Goal: Transaction & Acquisition: Purchase product/service

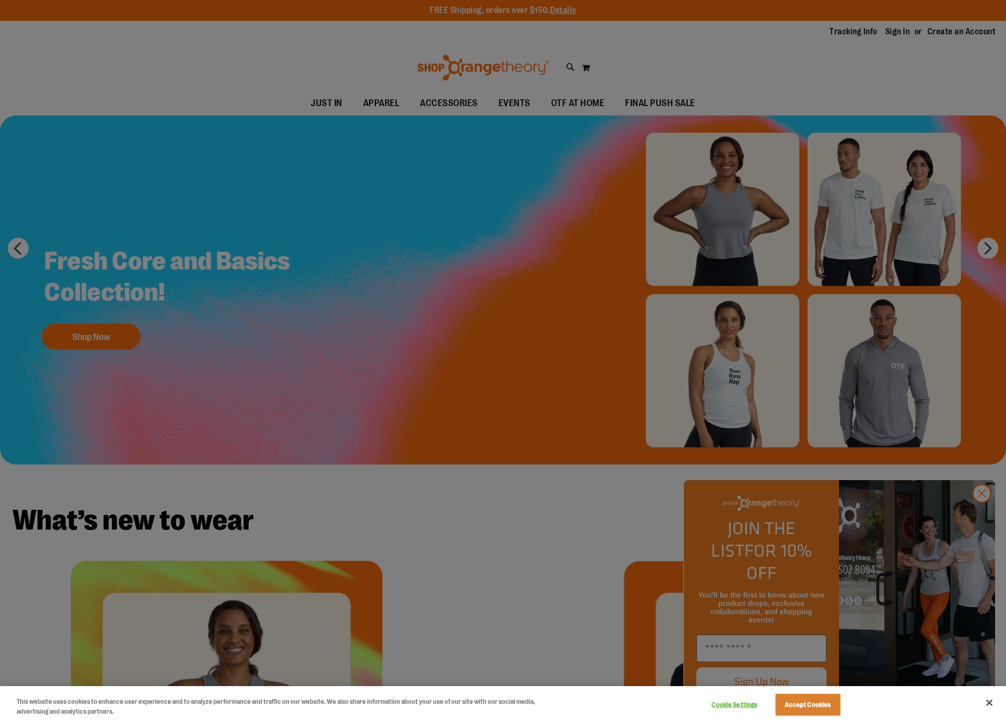
type input "**********"
click at [59, 334] on div at bounding box center [503, 361] width 1006 height 722
click at [72, 342] on div at bounding box center [503, 361] width 1006 height 722
click at [904, 33] on div at bounding box center [503, 361] width 1006 height 722
click at [989, 245] on div at bounding box center [503, 361] width 1006 height 722
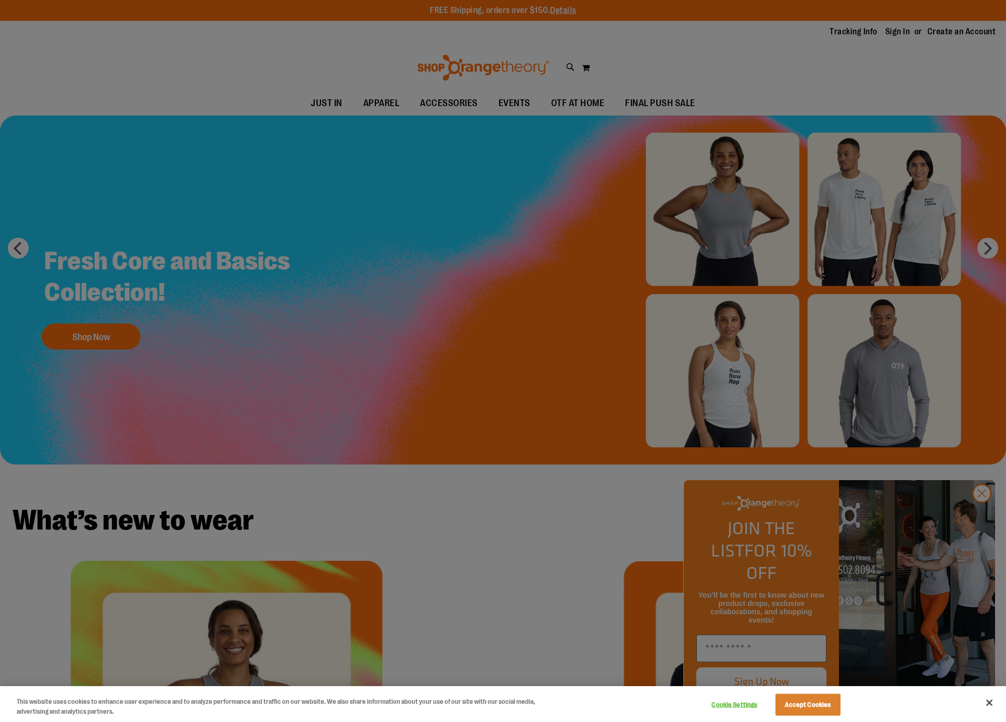
click at [754, 177] on div at bounding box center [503, 361] width 1006 height 722
click at [695, 274] on div at bounding box center [503, 361] width 1006 height 722
click at [691, 276] on div at bounding box center [503, 361] width 1006 height 722
click at [783, 707] on button "Accept Cookies" at bounding box center [807, 705] width 65 height 22
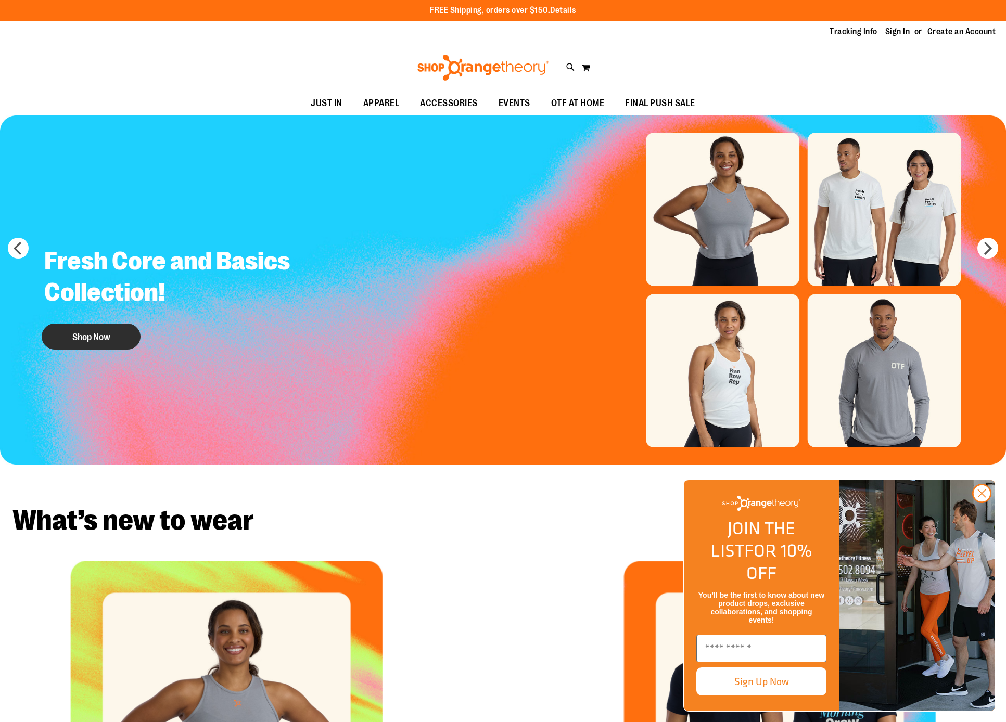
click at [64, 341] on button "Shop Now" at bounding box center [91, 337] width 99 height 26
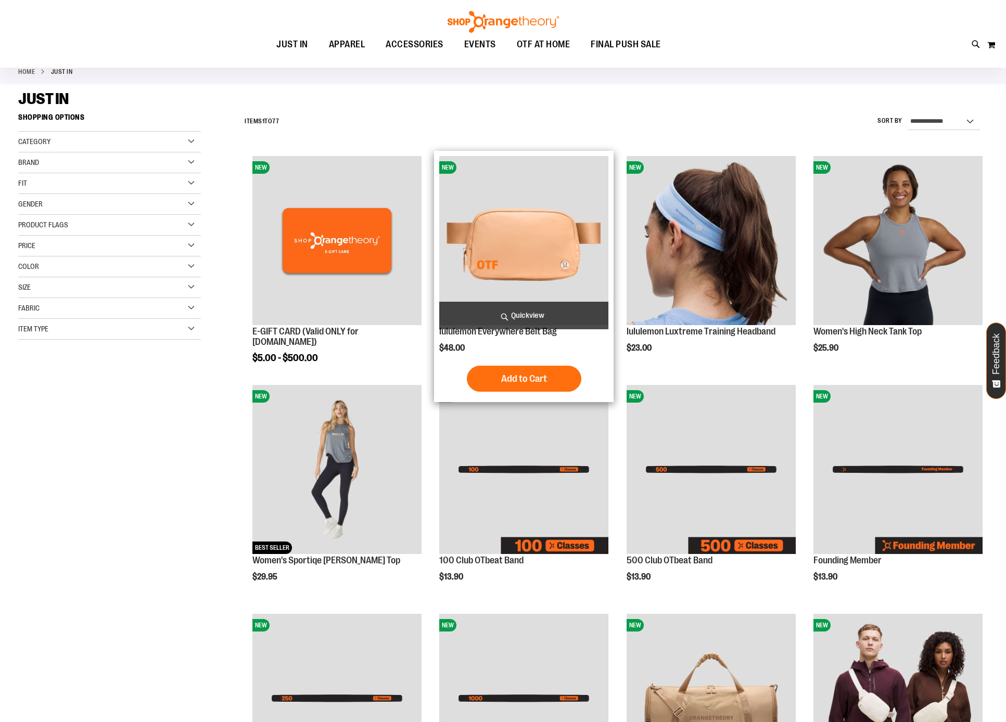
scroll to position [57, 0]
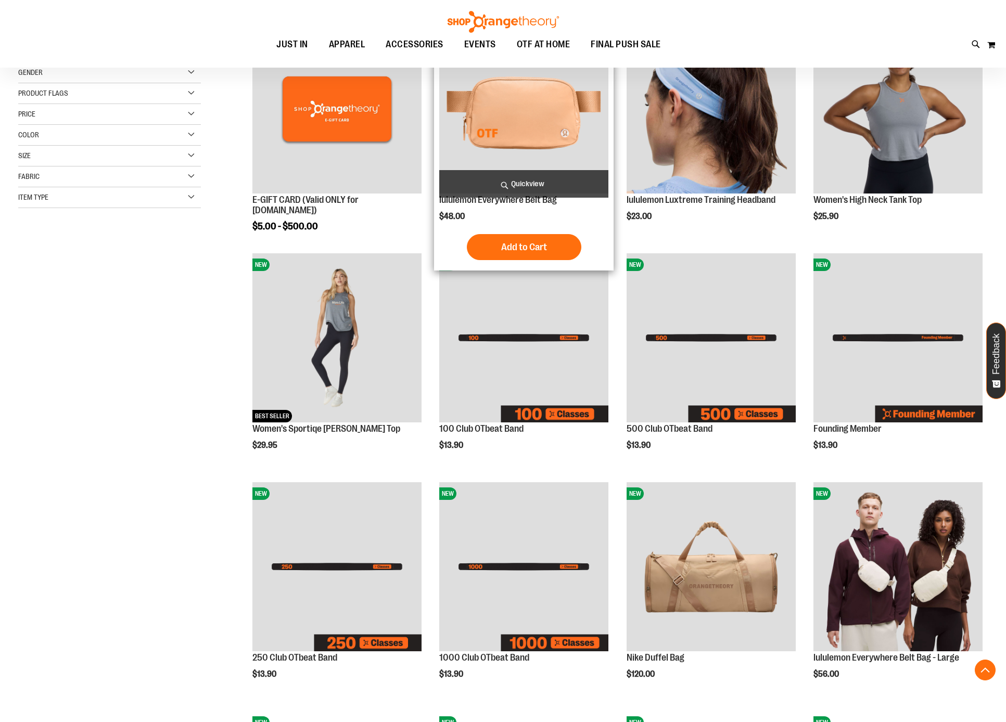
scroll to position [199, 0]
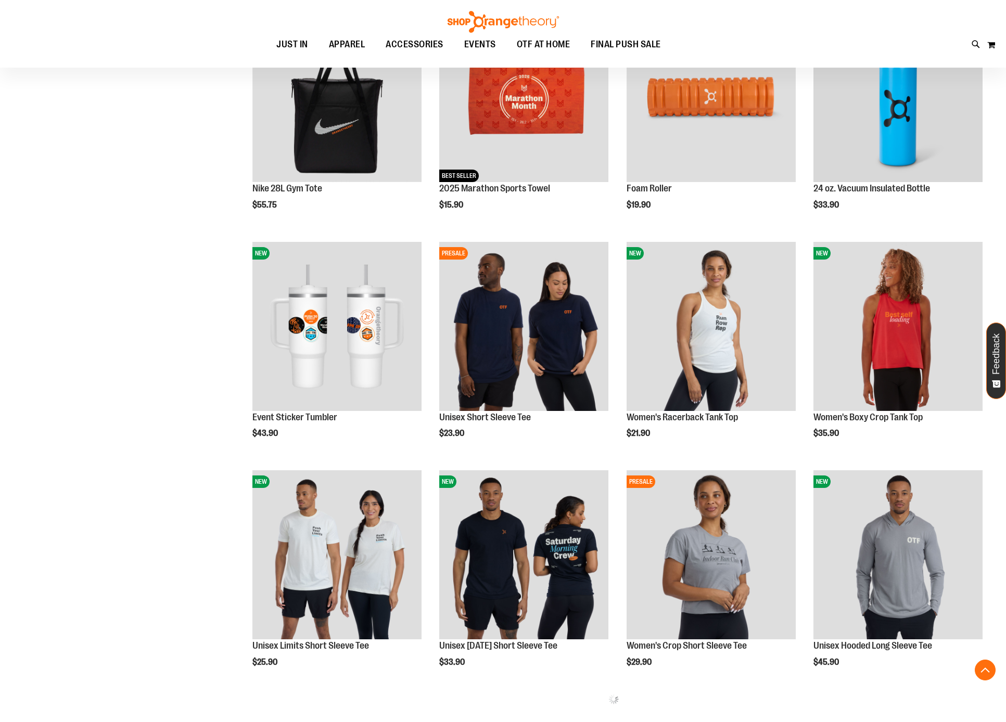
scroll to position [890, 0]
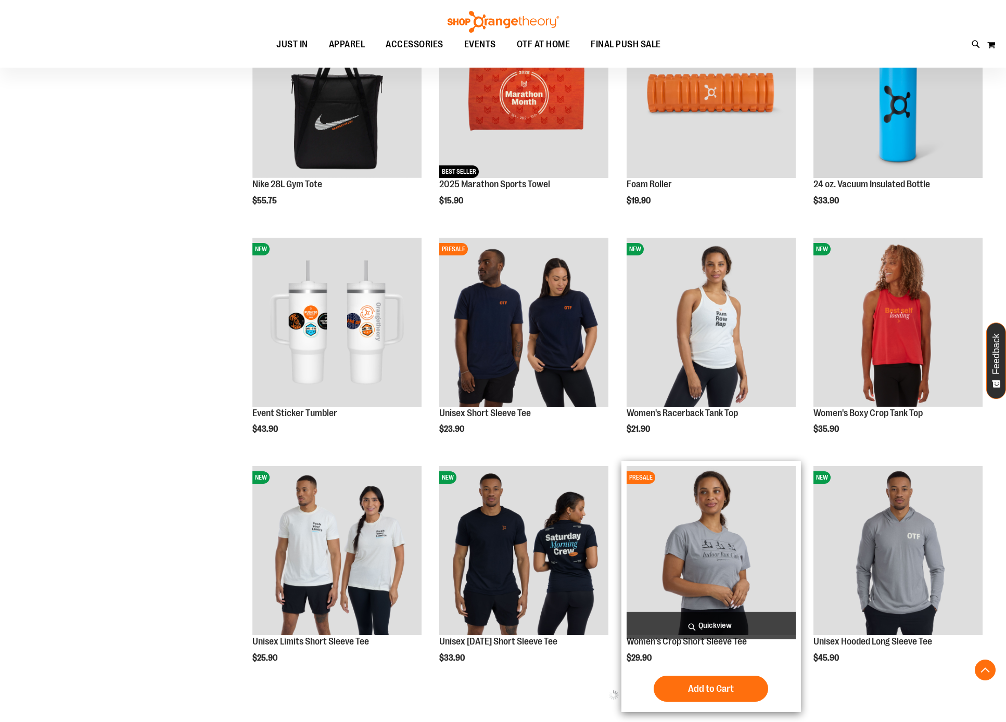
type input "**********"
click at [720, 626] on span "Quickview" at bounding box center [710, 626] width 169 height 28
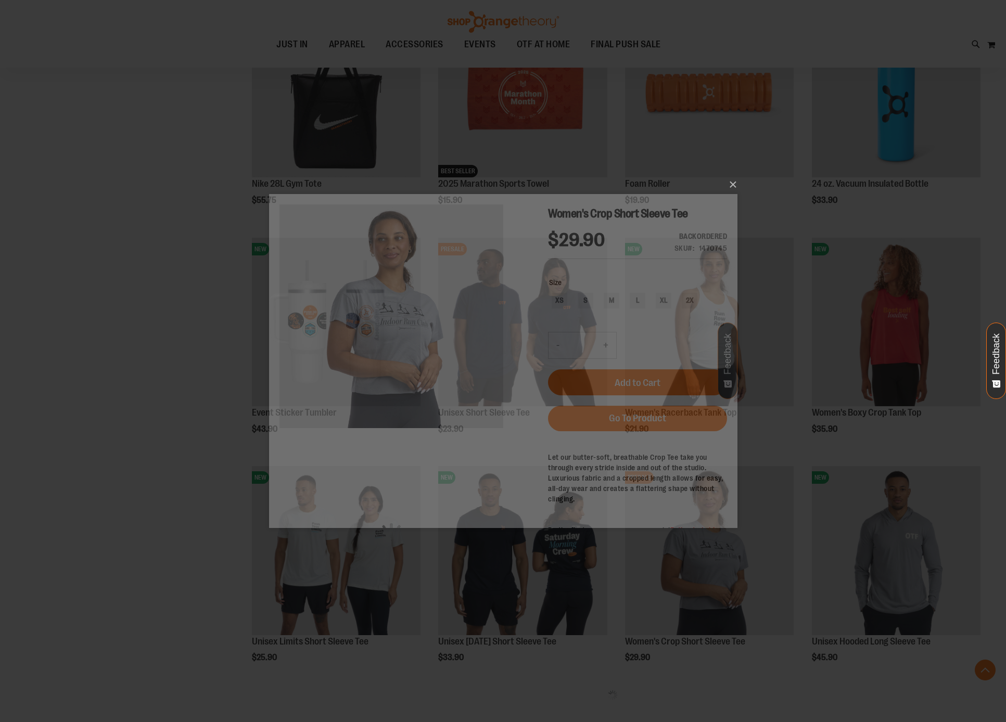
scroll to position [0, 0]
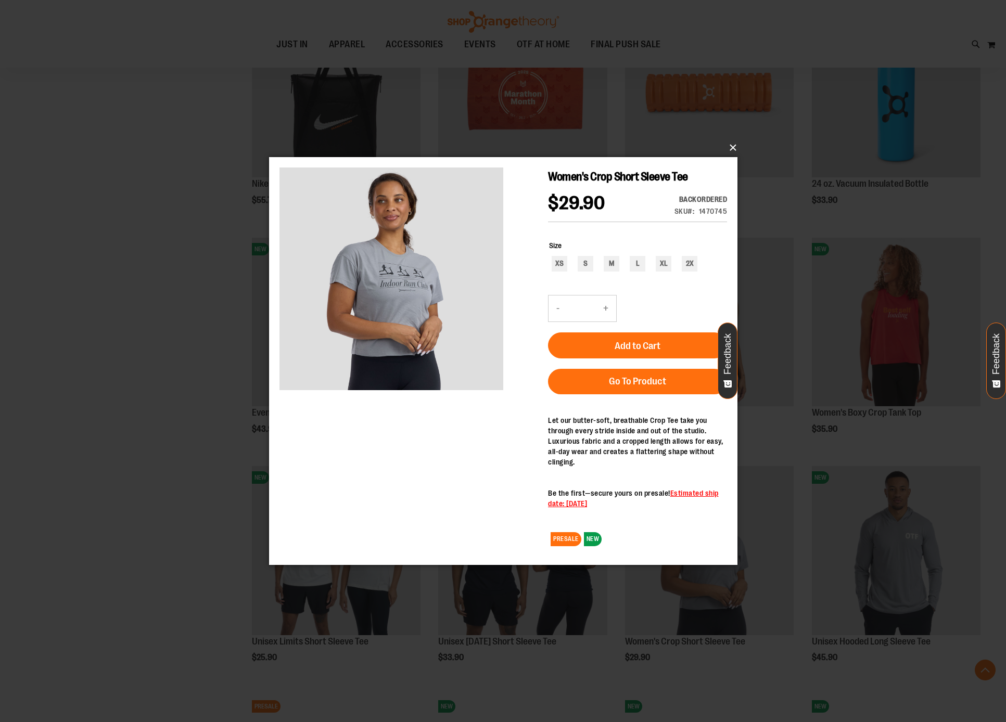
click at [728, 146] on button "×" at bounding box center [506, 147] width 468 height 23
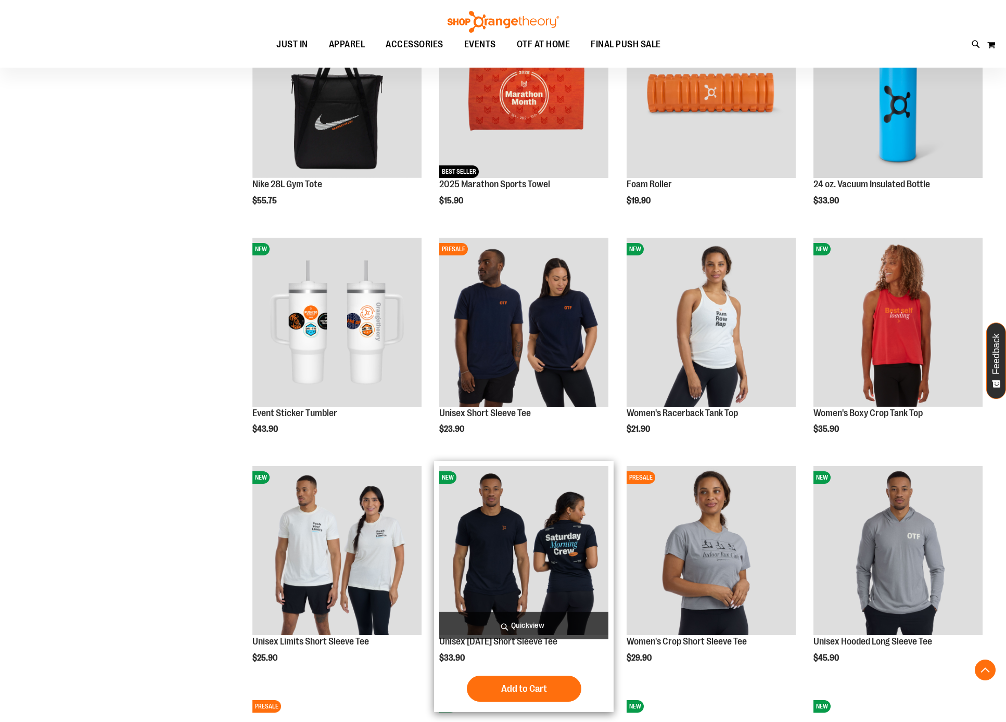
click at [541, 627] on span "Quickview" at bounding box center [523, 626] width 169 height 28
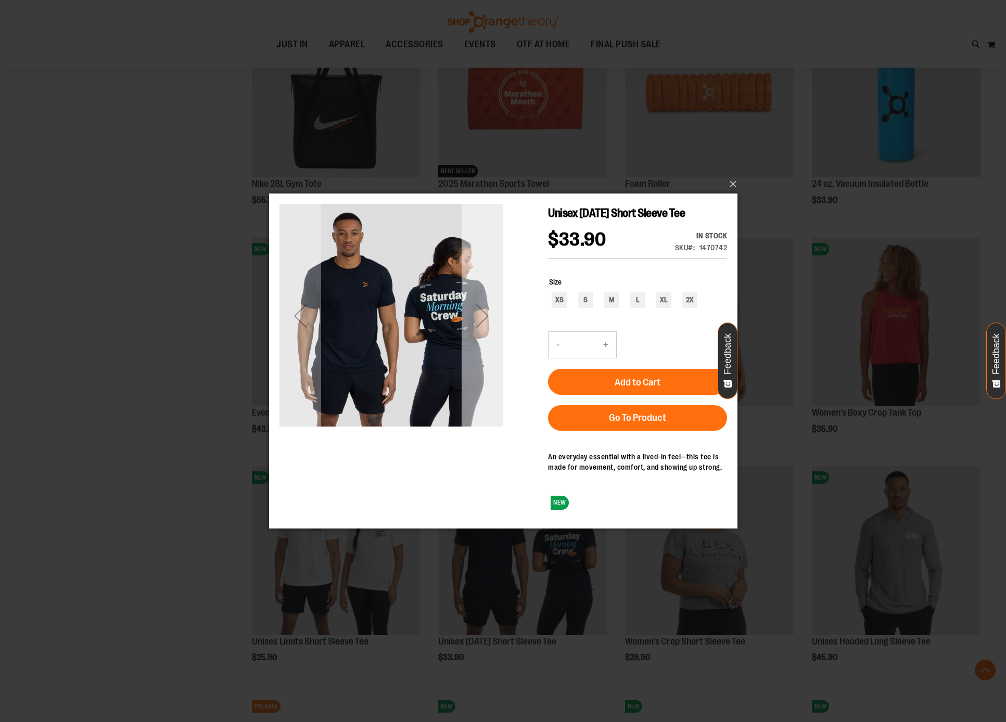
click at [472, 312] on div "Next" at bounding box center [482, 316] width 42 height 42
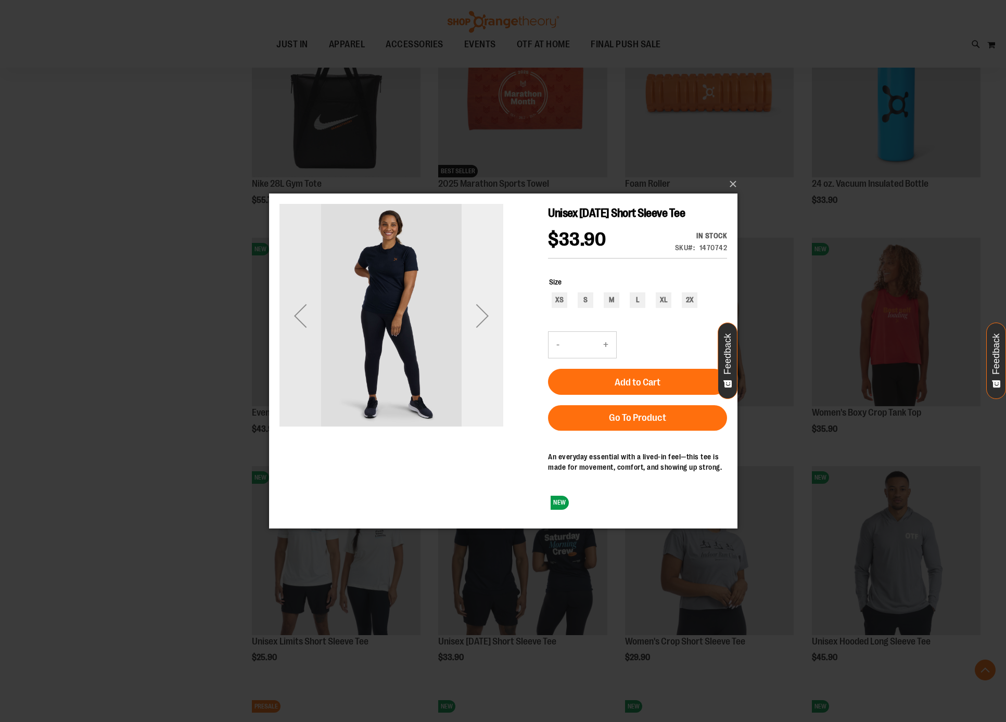
click at [477, 314] on div "Next" at bounding box center [482, 316] width 42 height 42
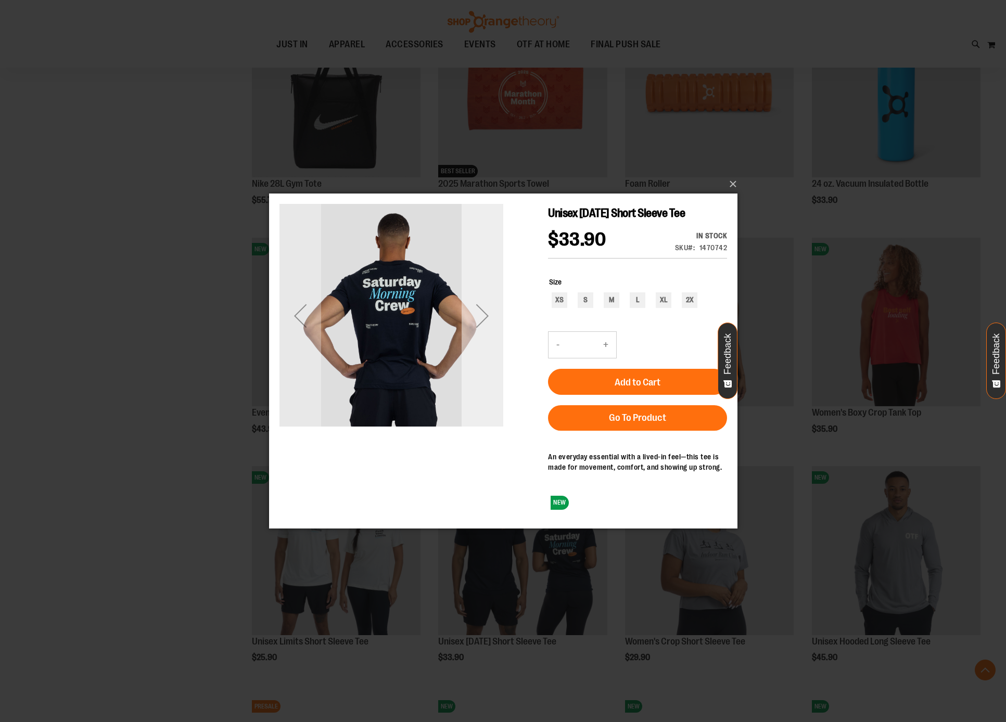
click at [477, 314] on div "Next" at bounding box center [482, 316] width 42 height 42
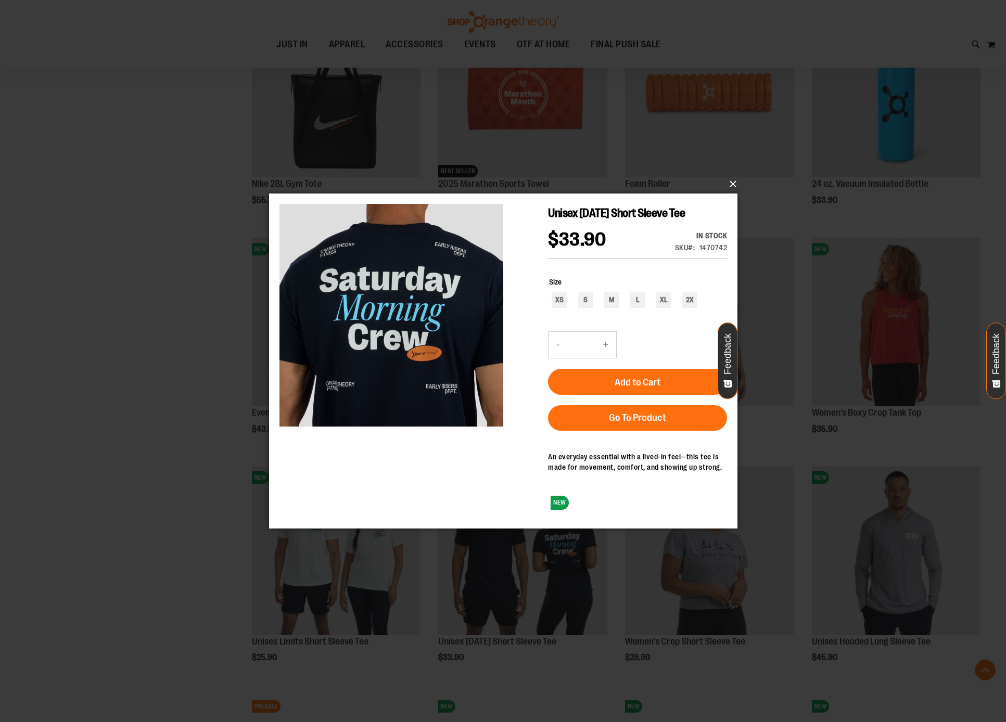
click at [724, 183] on button "×" at bounding box center [506, 184] width 468 height 23
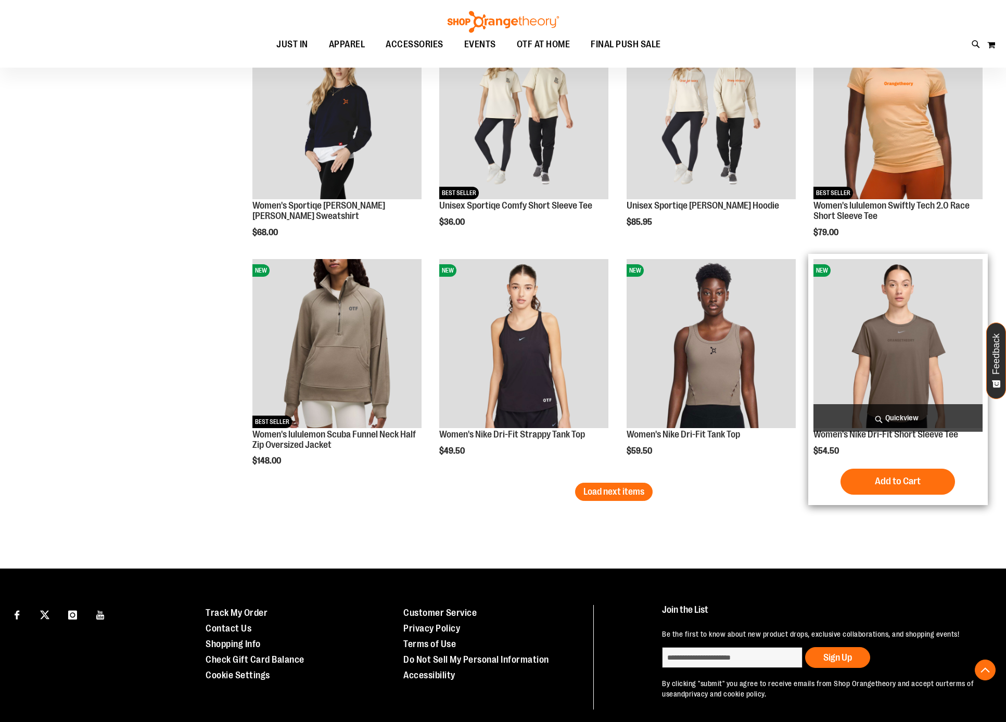
scroll to position [1765, 0]
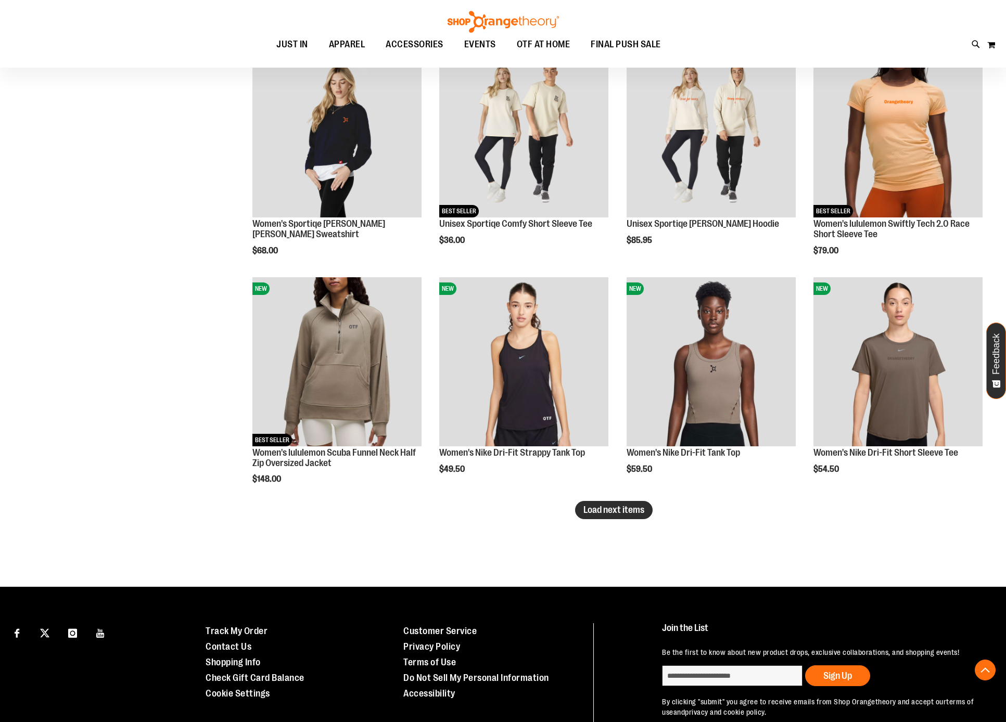
click at [625, 507] on span "Load next items" at bounding box center [613, 510] width 61 height 10
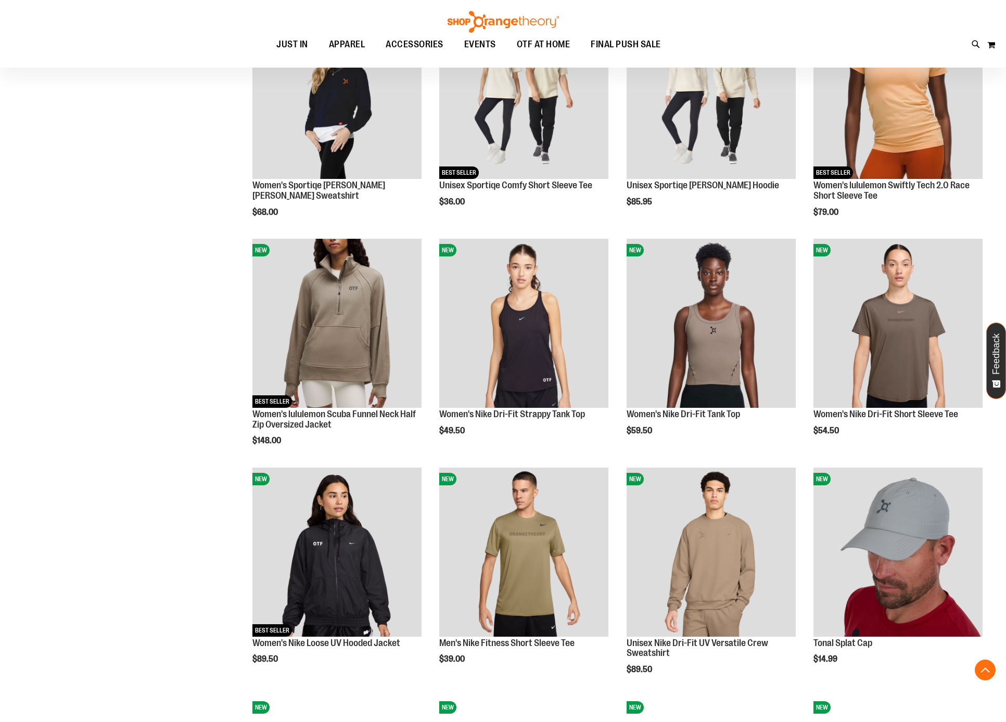
scroll to position [1838, 0]
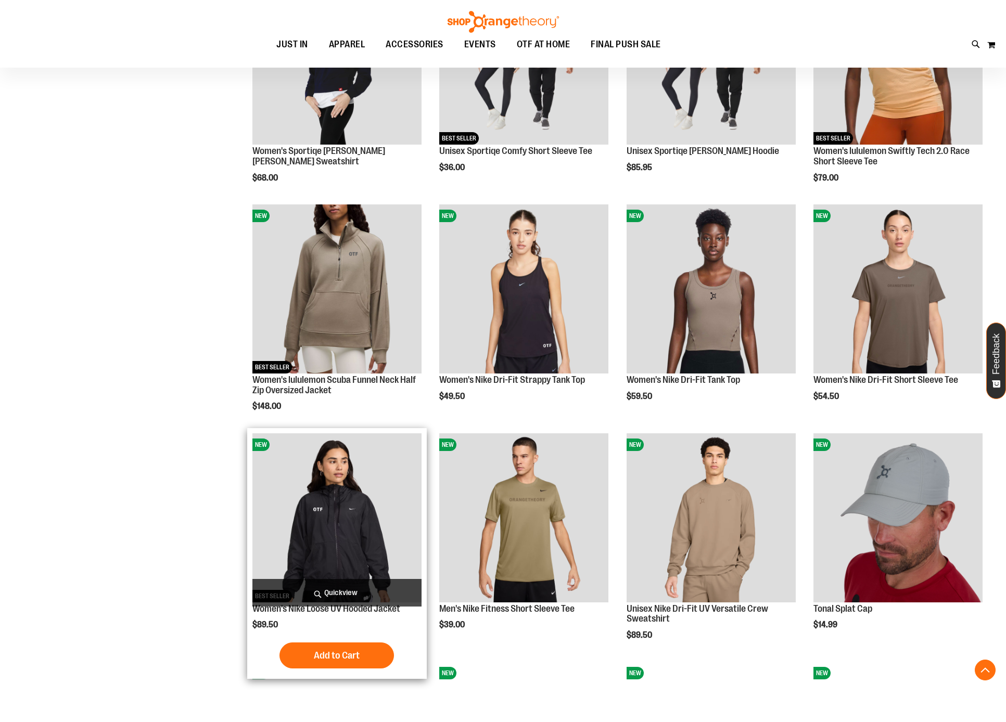
click at [330, 596] on span "Quickview" at bounding box center [336, 593] width 169 height 28
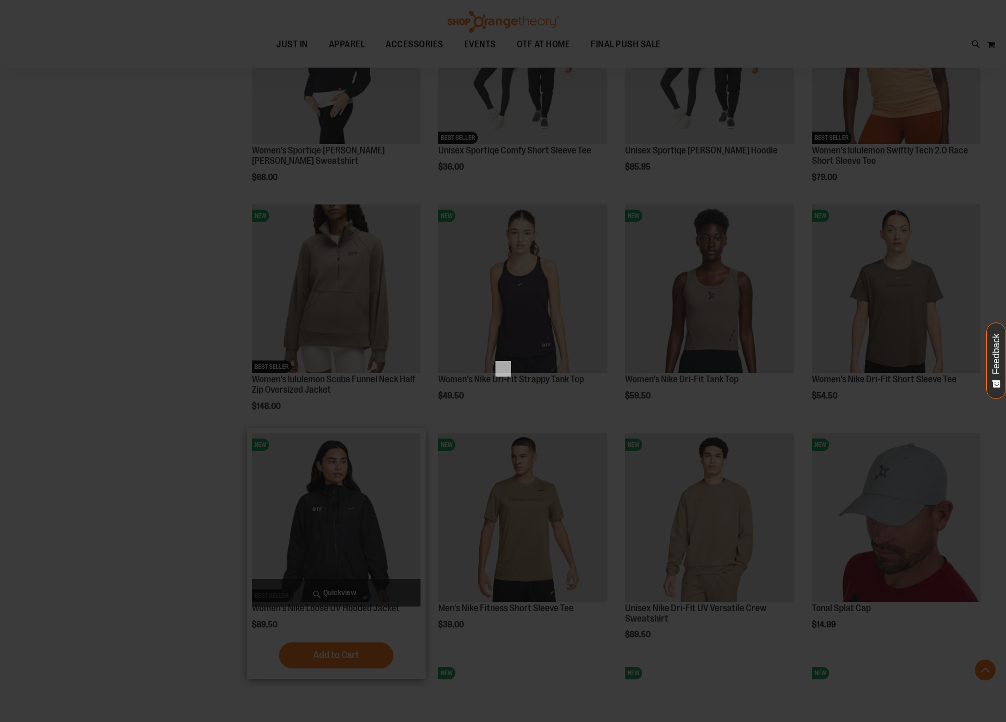
scroll to position [0, 0]
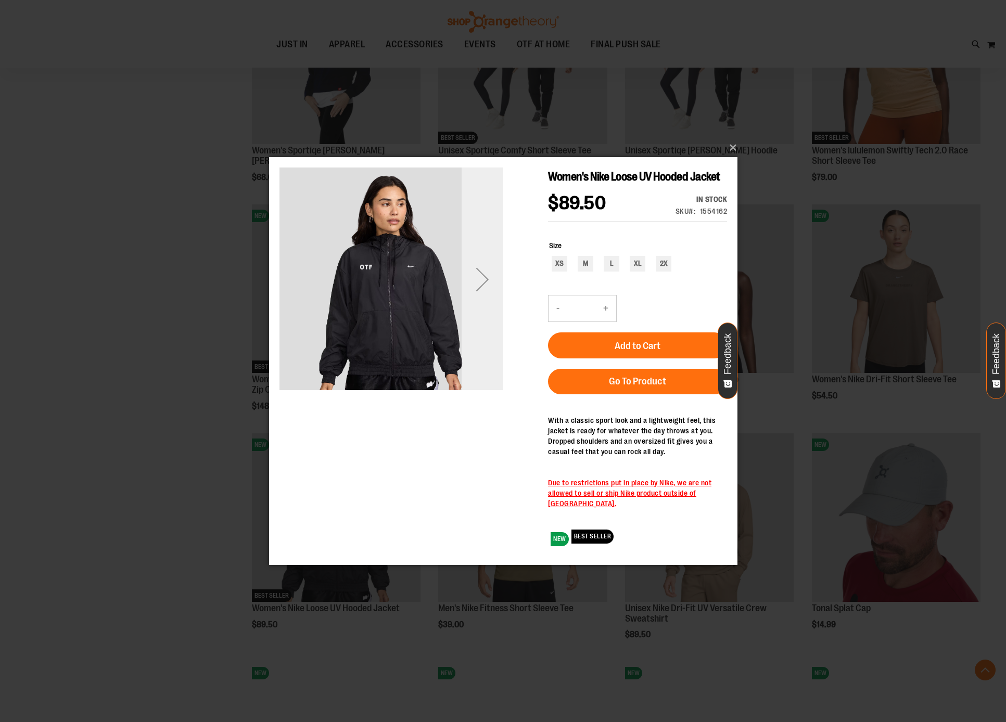
click at [495, 275] on div "Next" at bounding box center [482, 280] width 42 height 42
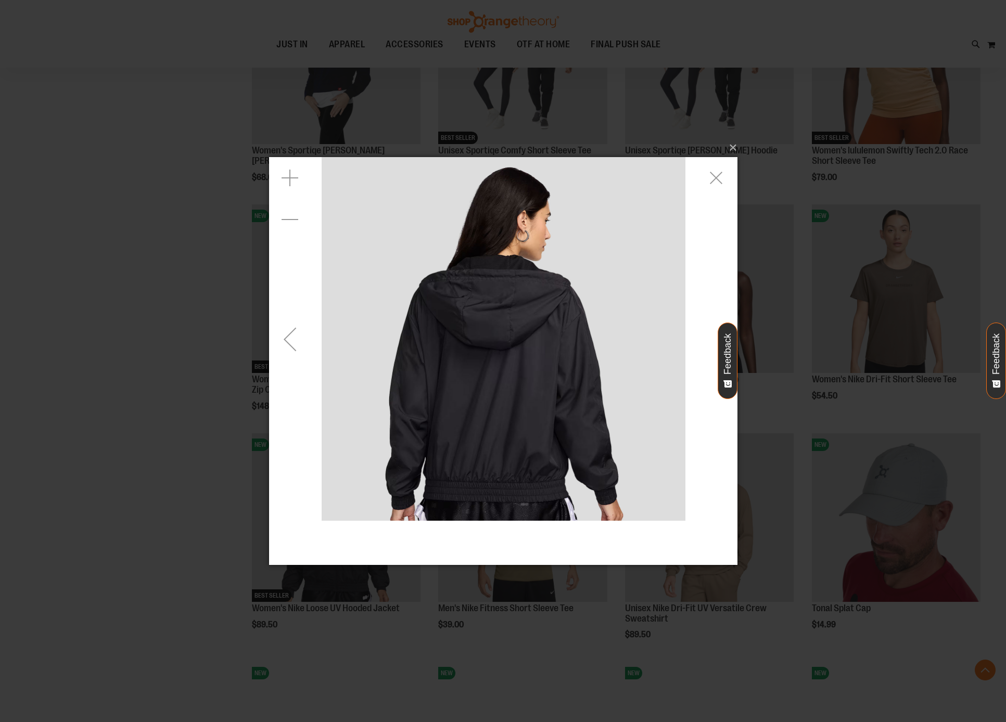
click at [287, 332] on div "Previous" at bounding box center [289, 339] width 42 height 42
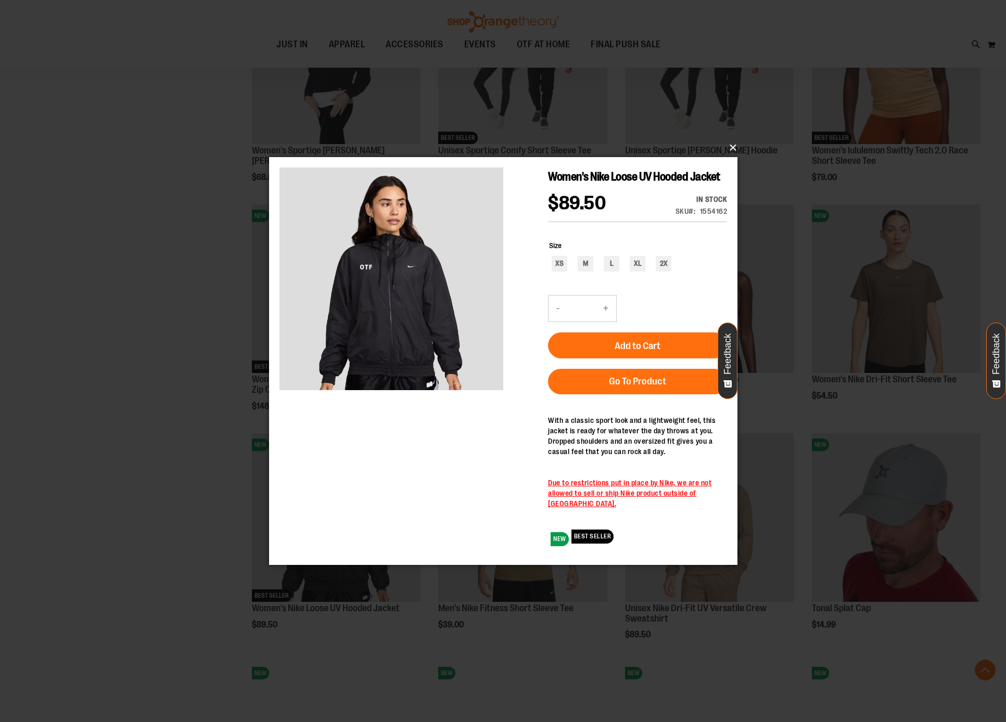
click at [730, 146] on button "×" at bounding box center [506, 147] width 468 height 23
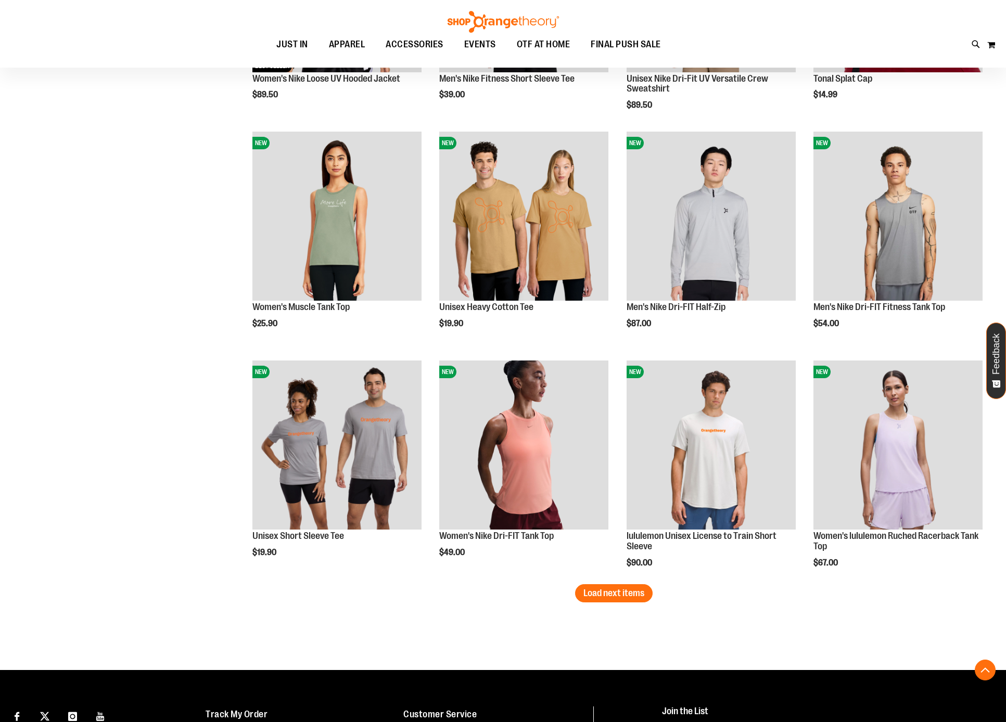
scroll to position [2381, 0]
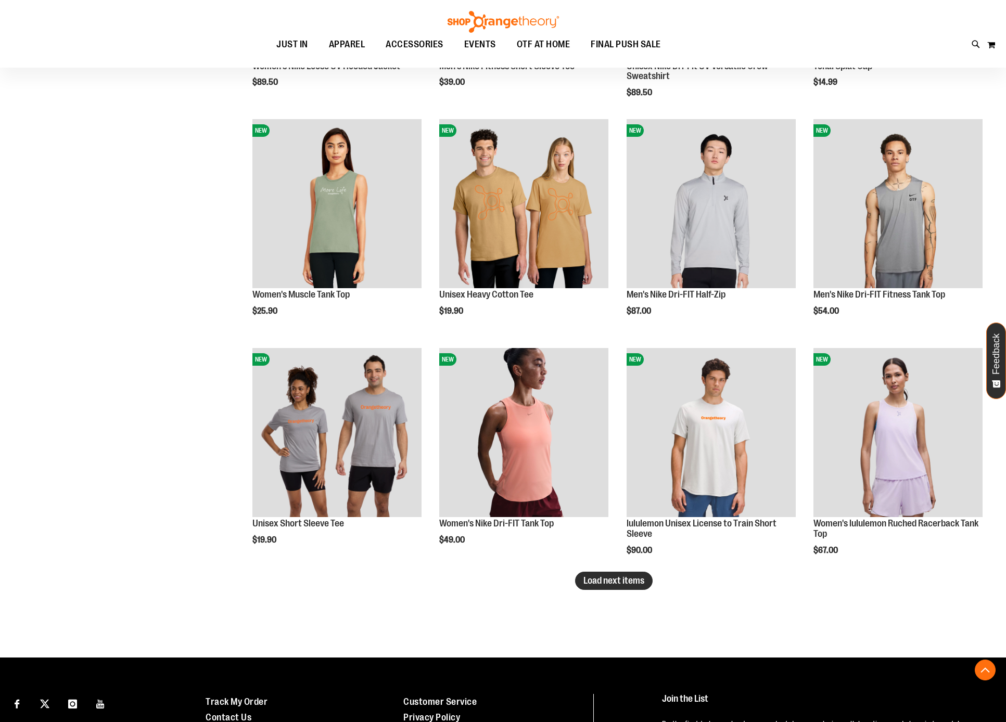
click at [609, 581] on span "Load next items" at bounding box center [613, 580] width 61 height 10
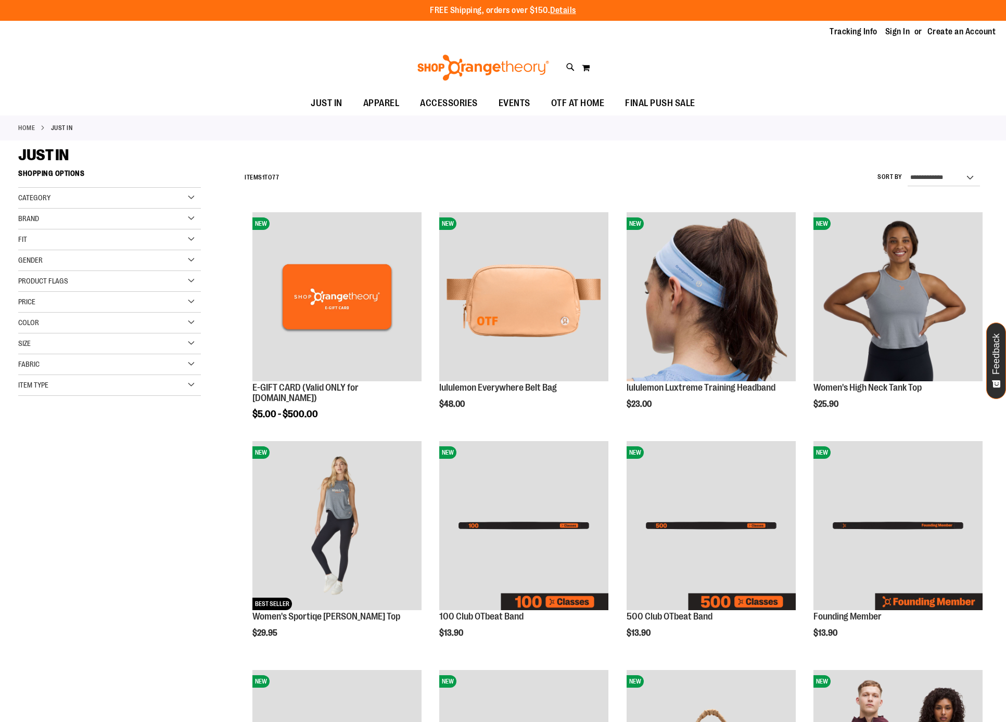
click at [50, 279] on span "Product Flags" at bounding box center [43, 281] width 50 height 8
click at [47, 201] on span "Category" at bounding box center [34, 198] width 32 height 8
click at [45, 233] on div "Fit" at bounding box center [109, 239] width 183 height 21
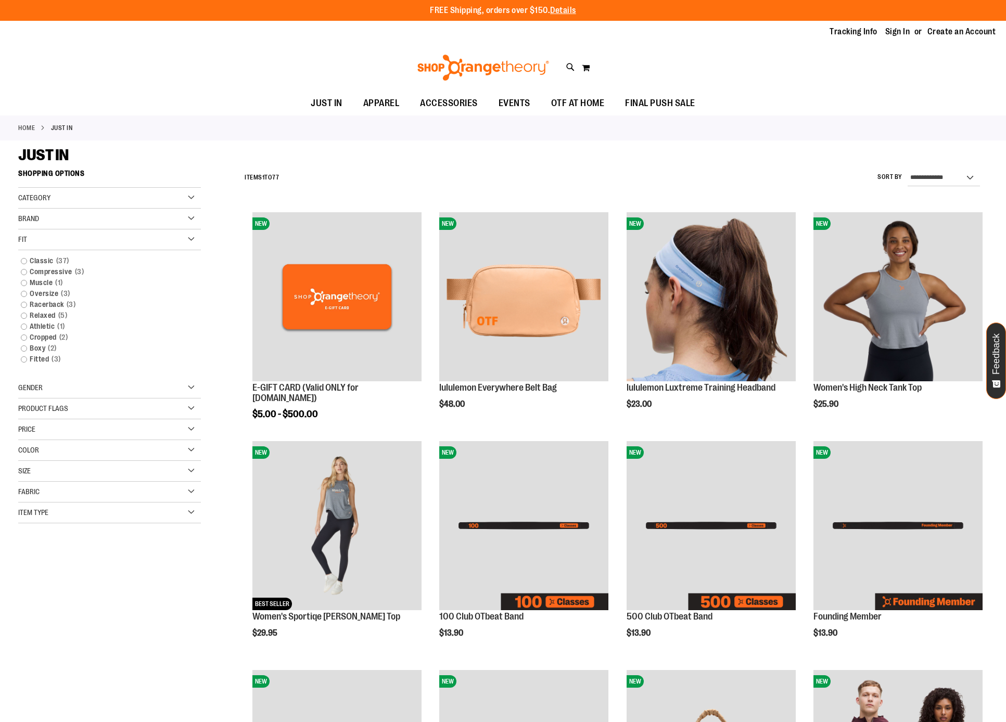
click at [45, 233] on div "Fit" at bounding box center [109, 239] width 183 height 21
click at [45, 214] on div "Brand" at bounding box center [109, 219] width 183 height 21
click at [54, 257] on div "Gender" at bounding box center [109, 260] width 183 height 21
click at [55, 262] on div "Gender" at bounding box center [109, 260] width 183 height 21
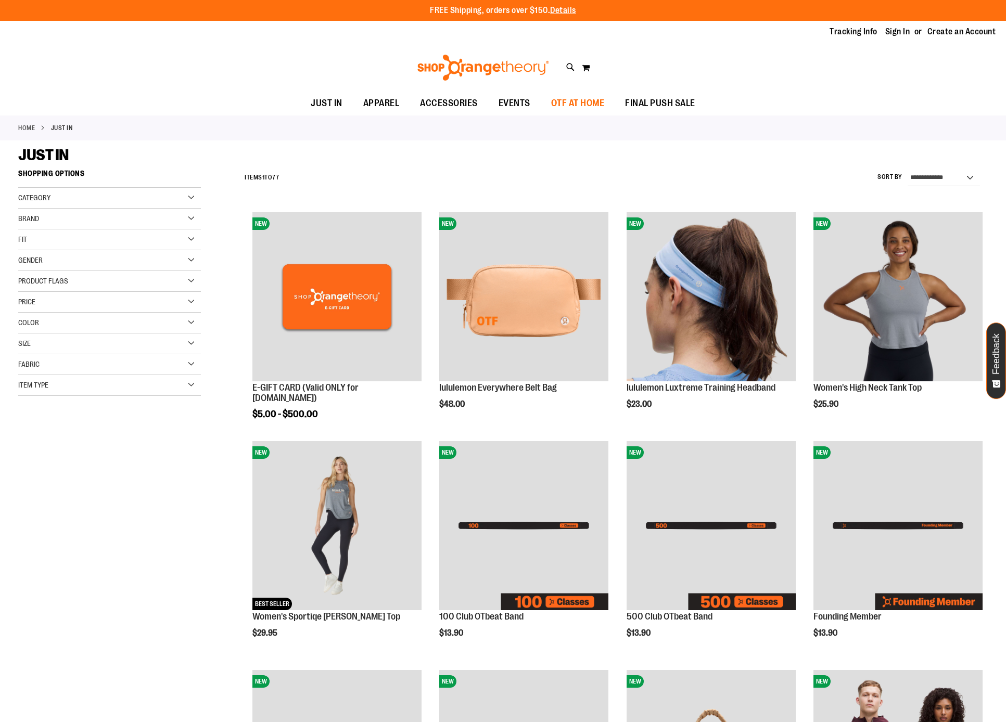
click at [588, 100] on span "OTF AT HOME" at bounding box center [578, 103] width 54 height 23
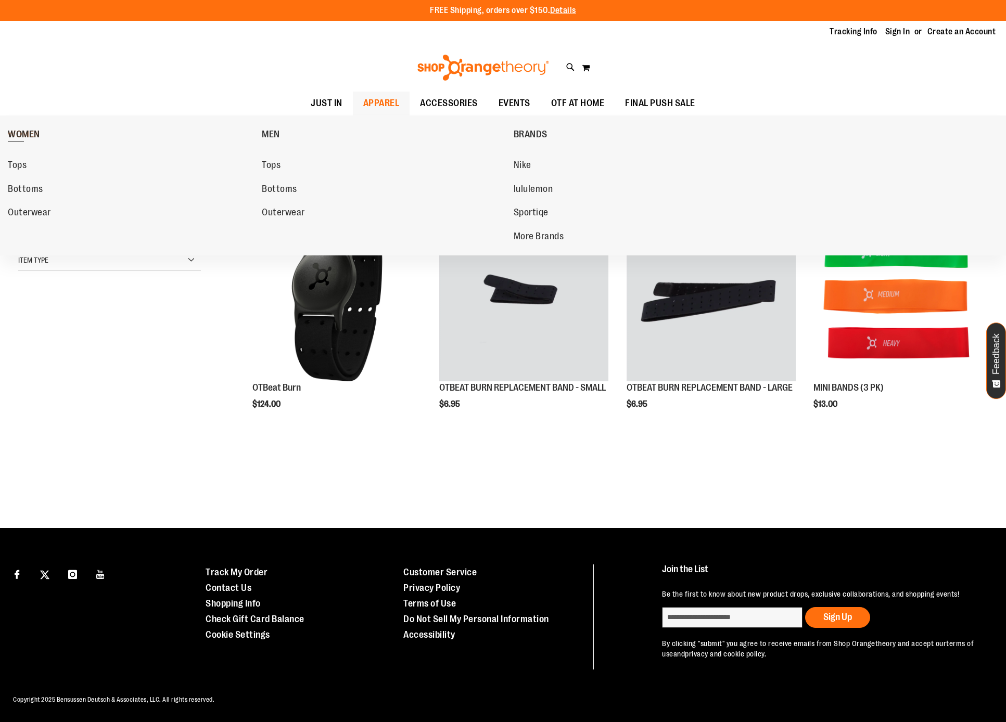
type input "**********"
click at [26, 135] on span "WOMEN" at bounding box center [24, 135] width 32 height 13
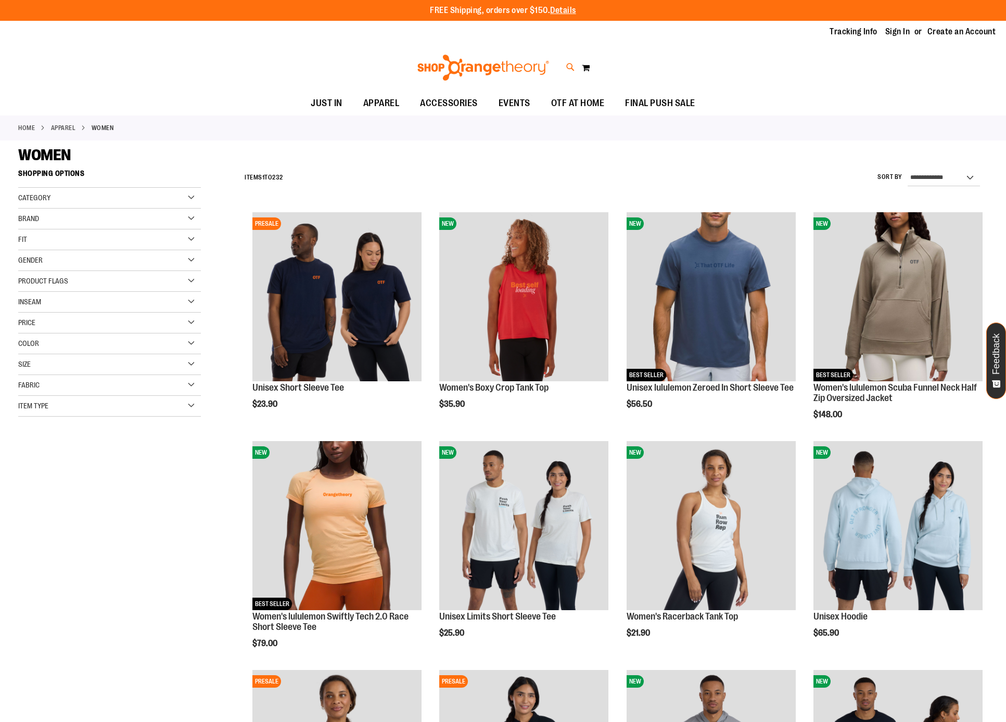
type input "**********"
click at [566, 66] on icon at bounding box center [570, 67] width 9 height 12
type input "*******"
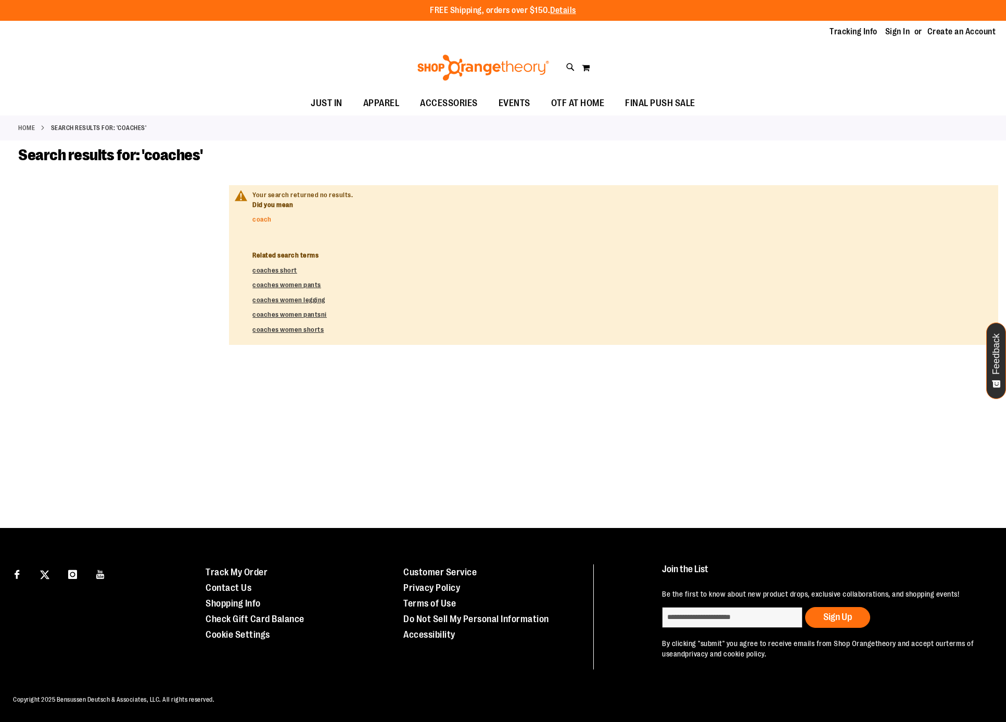
type input "**********"
click at [255, 223] on link "coach" at bounding box center [261, 219] width 19 height 8
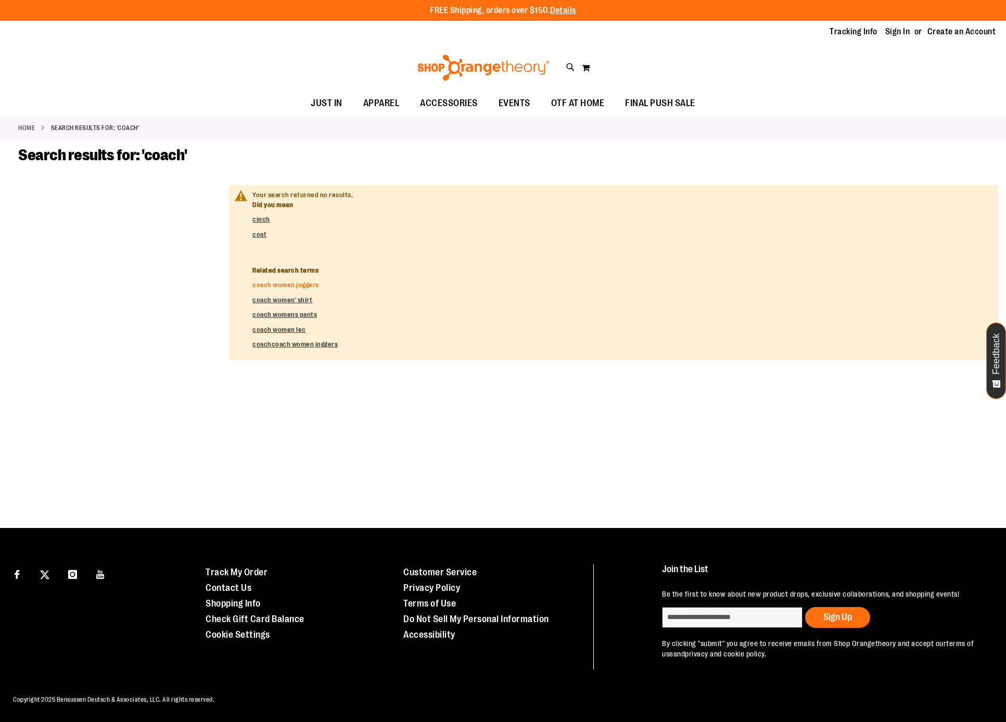
type input "**********"
click at [280, 288] on link "coach women joggers" at bounding box center [285, 285] width 67 height 8
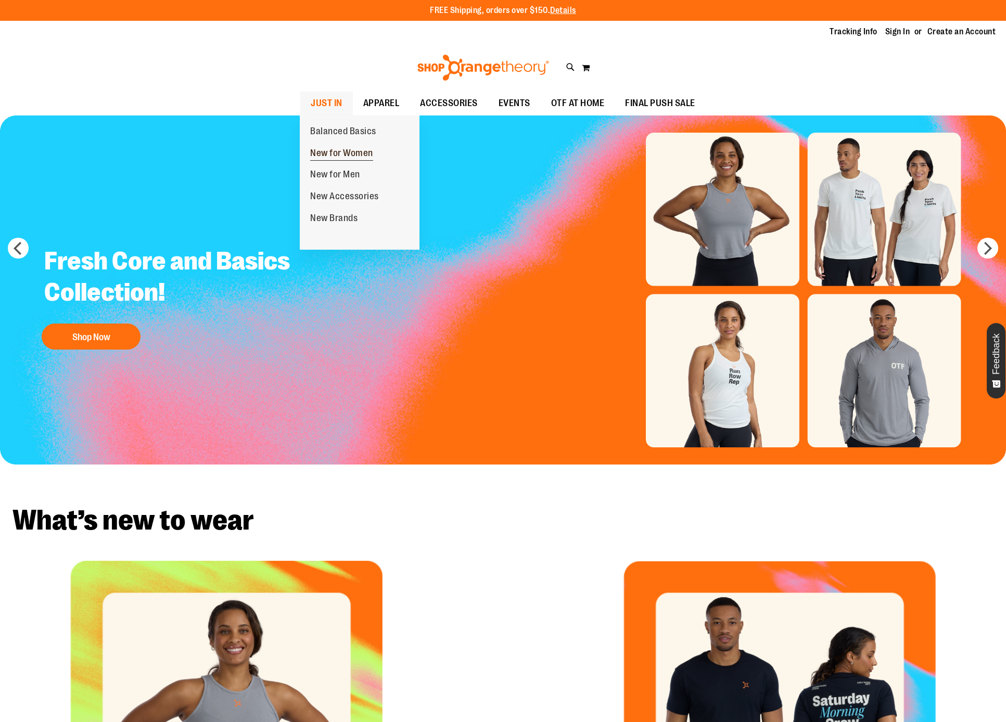
type input "**********"
click at [325, 148] on span "New for Women" at bounding box center [341, 154] width 63 height 13
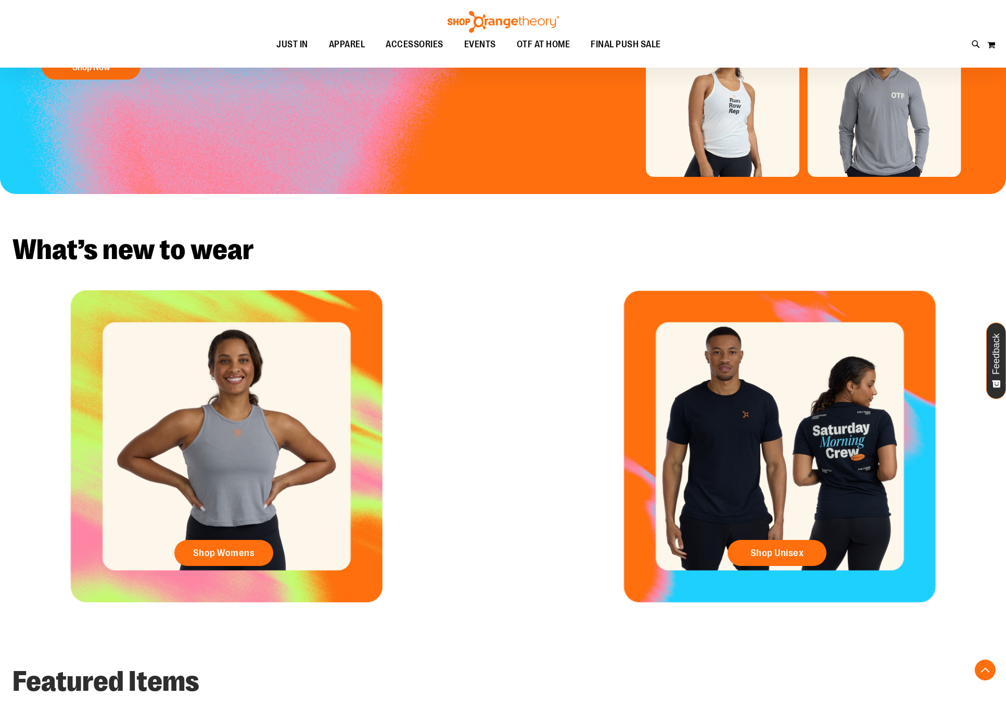
scroll to position [292, 0]
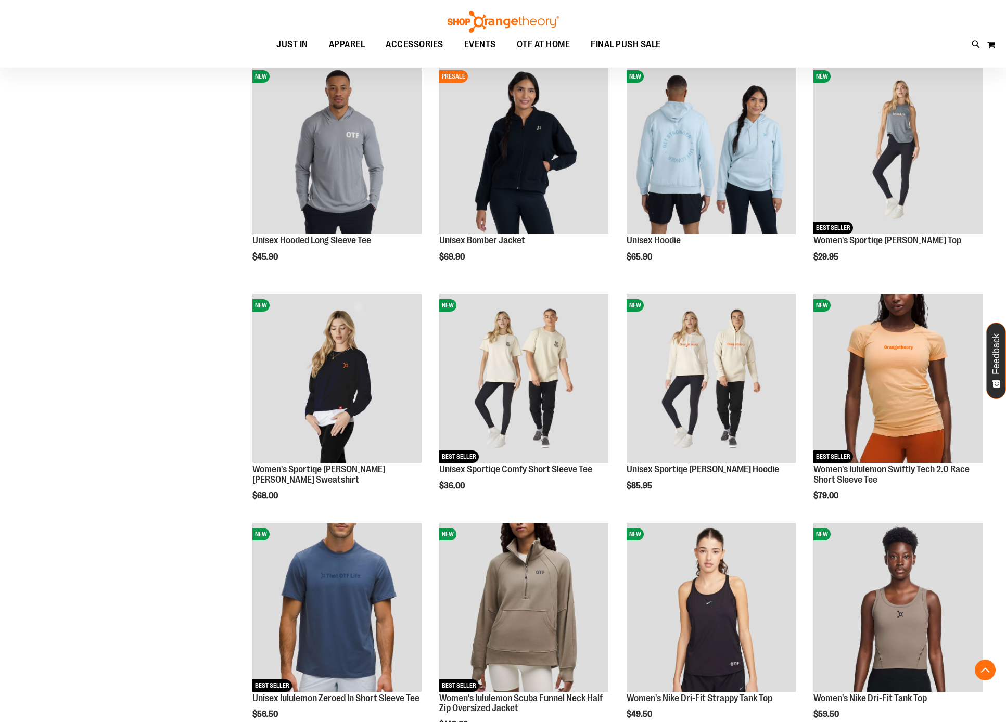
scroll to position [607, 0]
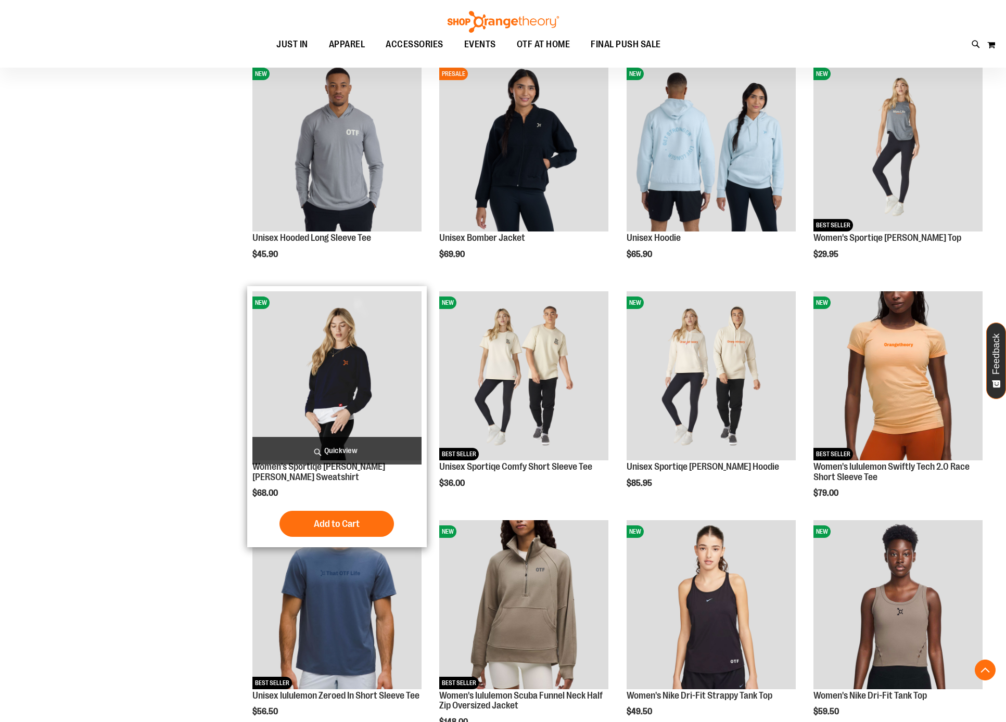
type input "**********"
click at [311, 376] on img "product" at bounding box center [336, 375] width 169 height 169
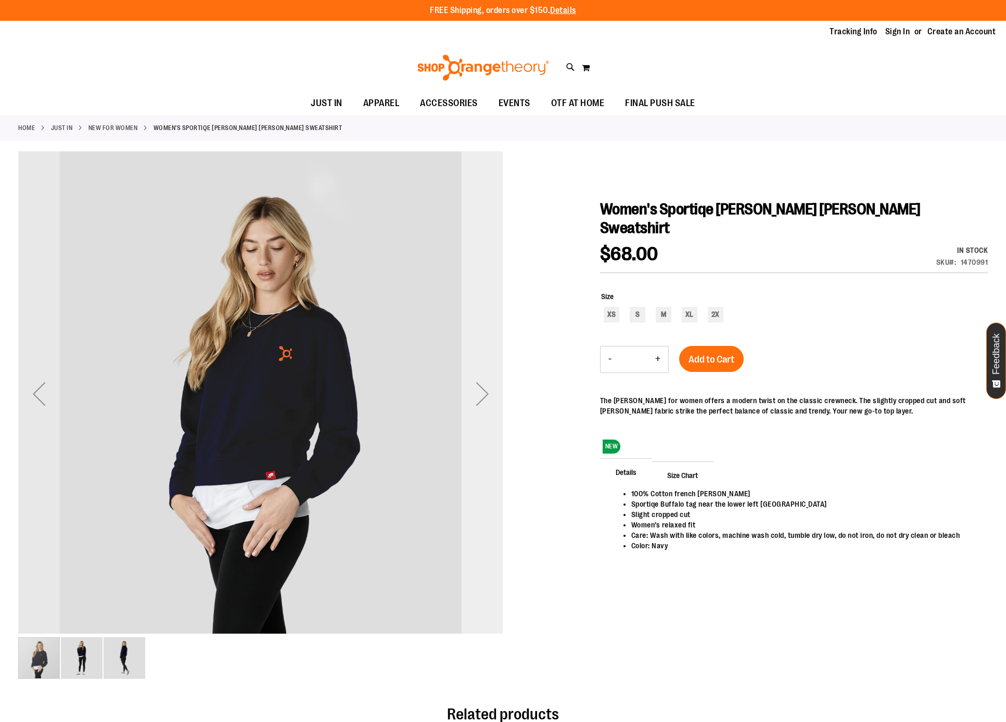
type input "**********"
click at [491, 393] on div "Next" at bounding box center [482, 394] width 42 height 42
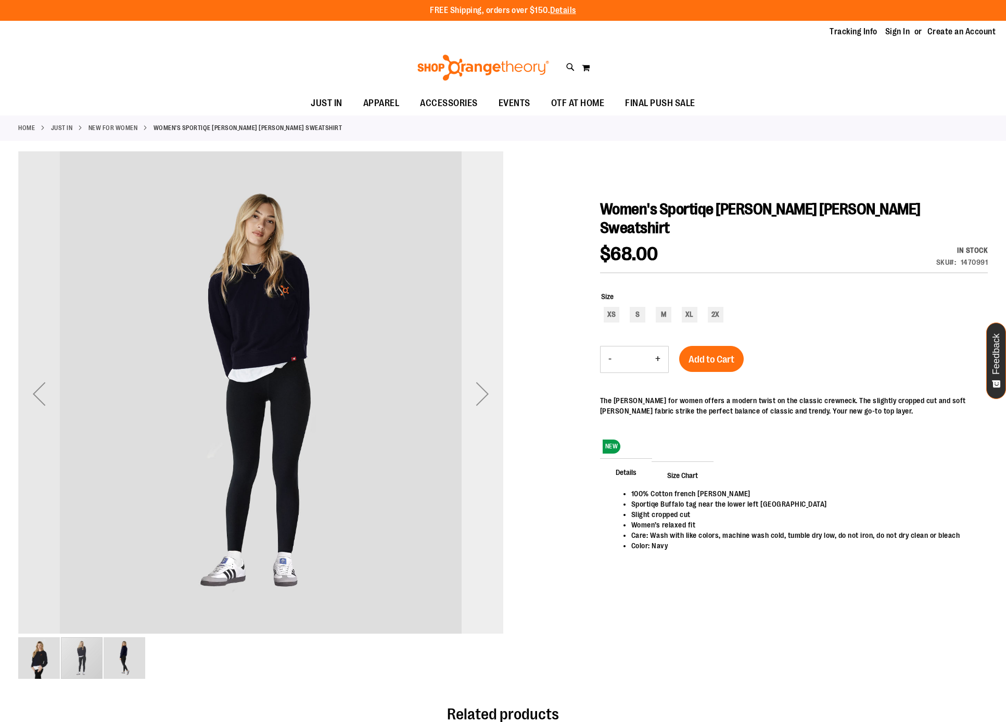
click at [491, 393] on div "Next" at bounding box center [482, 394] width 42 height 42
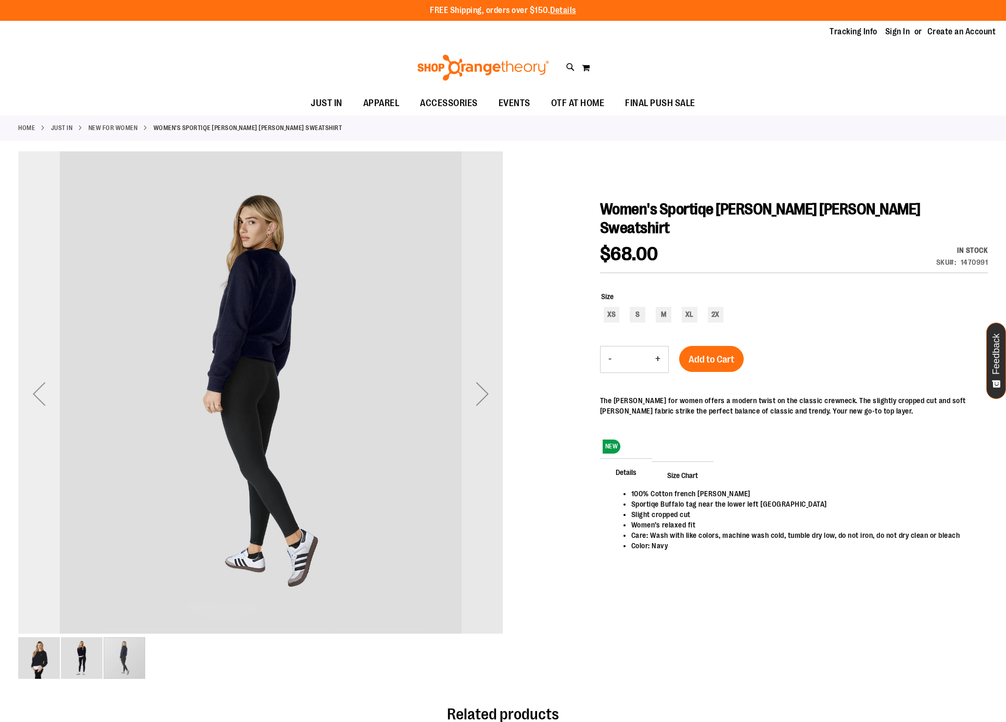
click at [52, 403] on div "Previous" at bounding box center [39, 394] width 42 height 42
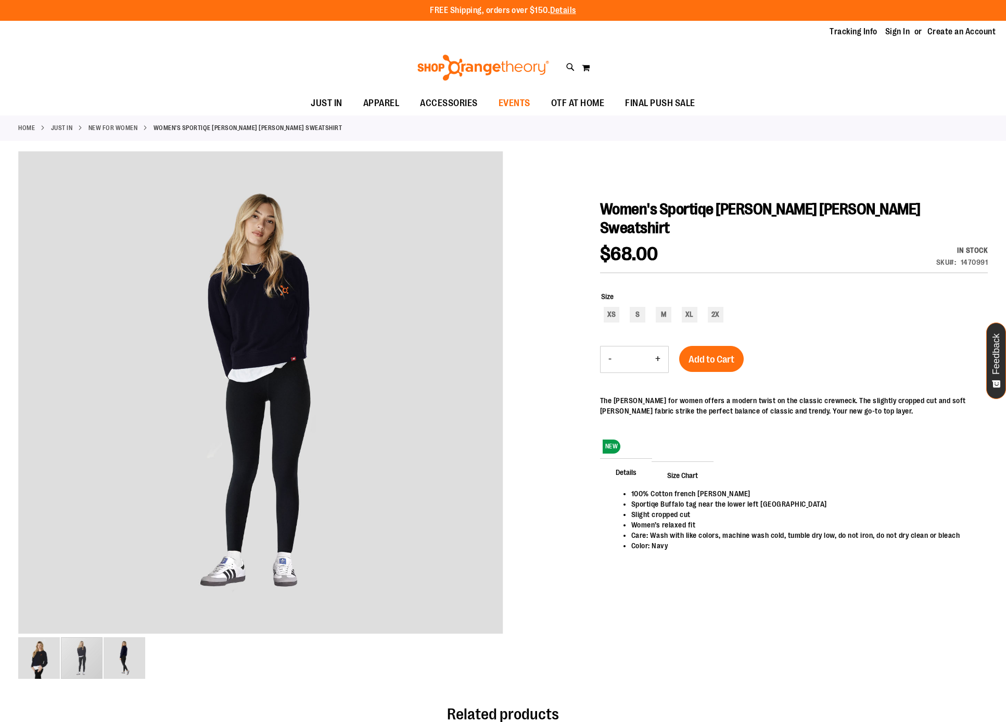
click at [516, 106] on span "EVENTS" at bounding box center [514, 103] width 32 height 23
